Goal: Transaction & Acquisition: Purchase product/service

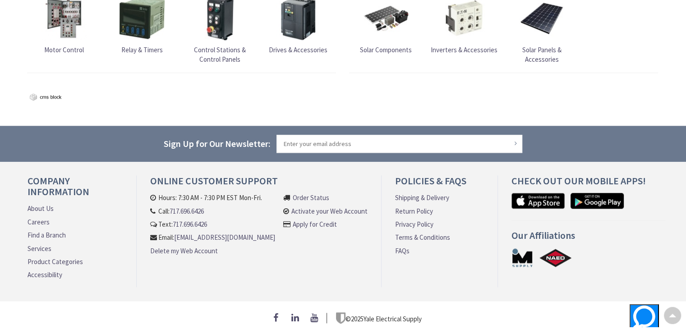
scroll to position [924, 0]
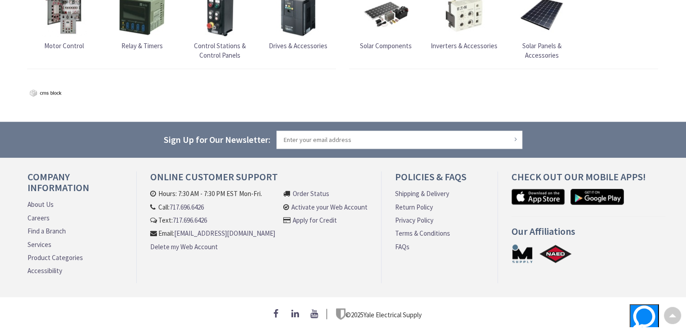
click at [42, 201] on link "About Us" at bounding box center [41, 204] width 26 height 9
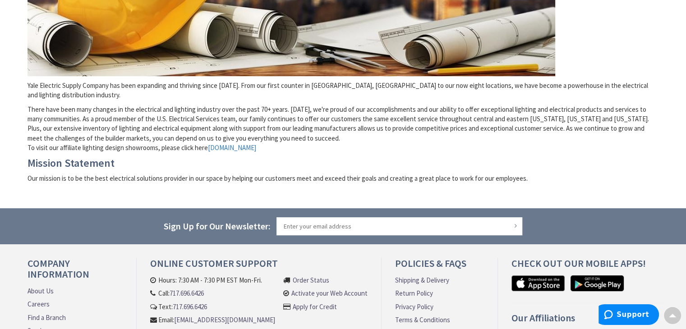
scroll to position [175, 0]
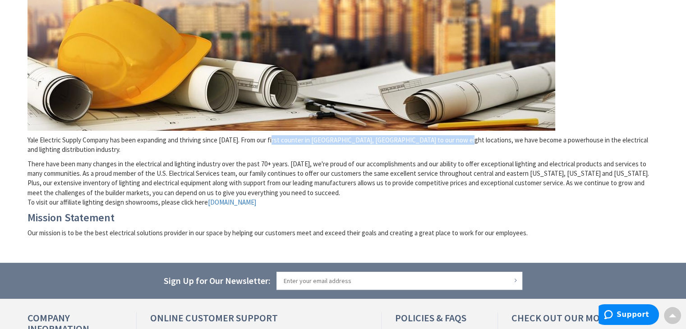
drag, startPoint x: 274, startPoint y: 141, endPoint x: 459, endPoint y: 140, distance: 185.0
click at [459, 140] on p "Yale Electric Supply Company has been expanding and thriving since 1940. From o…" at bounding box center [344, 144] width 632 height 19
click at [418, 159] on p "There have been many changes in the electrical and lighting industry over the p…" at bounding box center [344, 183] width 632 height 48
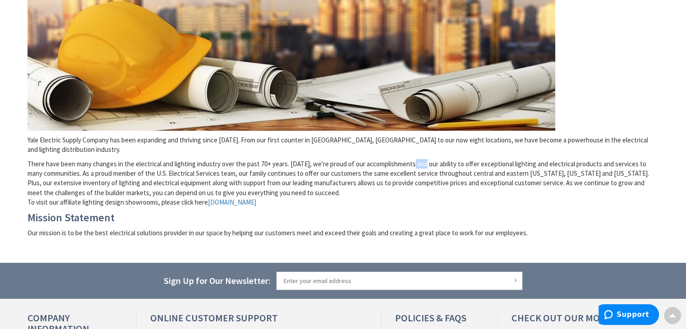
click at [418, 159] on p "There have been many changes in the electrical and lighting industry over the p…" at bounding box center [344, 183] width 632 height 48
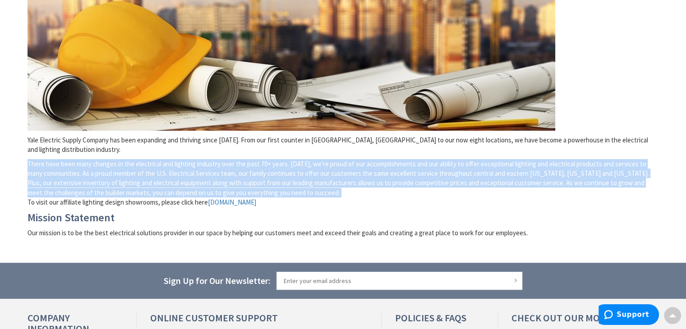
click at [418, 159] on p "There have been many changes in the electrical and lighting industry over the p…" at bounding box center [344, 183] width 632 height 48
click at [191, 159] on p "There have been many changes in the electrical and lighting industry over the p…" at bounding box center [344, 183] width 632 height 48
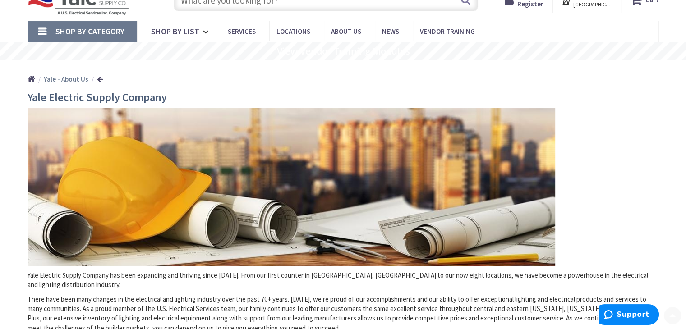
scroll to position [0, 0]
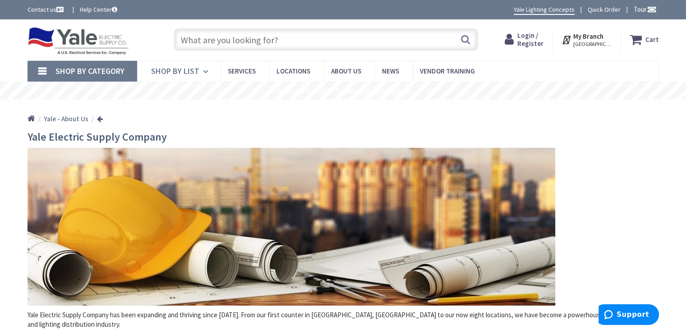
click at [197, 74] on span "Shop By List" at bounding box center [175, 71] width 48 height 10
click at [193, 73] on span "Shop By List" at bounding box center [175, 71] width 48 height 10
click at [185, 72] on span "Shop By List" at bounding box center [175, 71] width 48 height 10
click at [103, 72] on span "Shop By Category" at bounding box center [90, 71] width 69 height 10
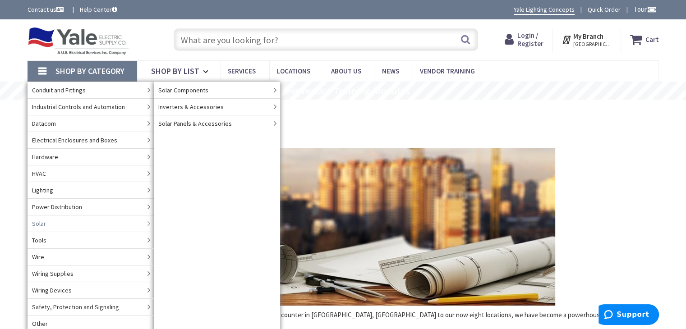
click at [111, 224] on link "Solar" at bounding box center [91, 223] width 126 height 17
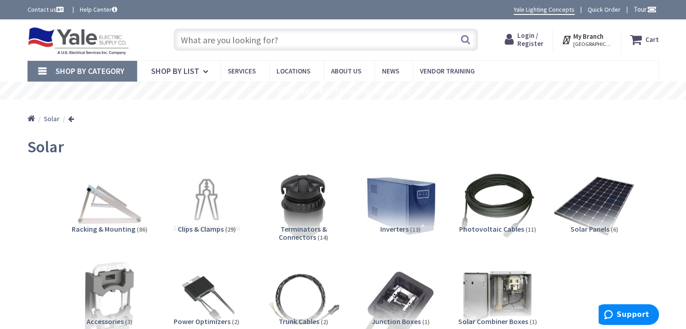
click at [617, 206] on img at bounding box center [595, 207] width 82 height 82
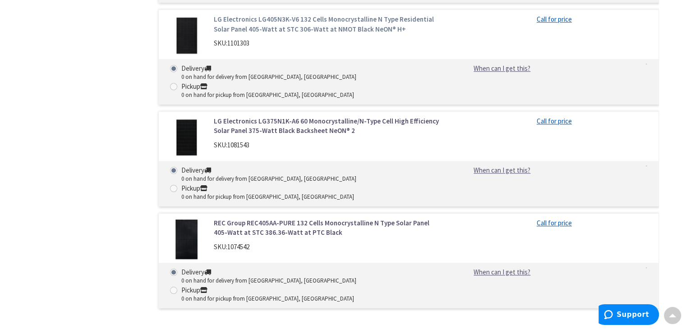
scroll to position [643, 0]
